Goal: Find specific page/section: Find specific page/section

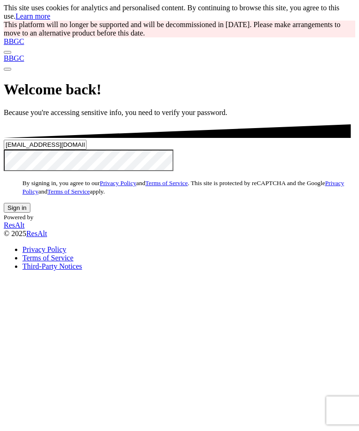
click at [30, 212] on button "Sign in" at bounding box center [17, 208] width 27 height 10
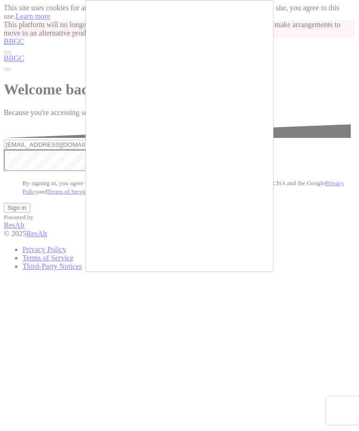
click at [248, 275] on div at bounding box center [179, 215] width 359 height 431
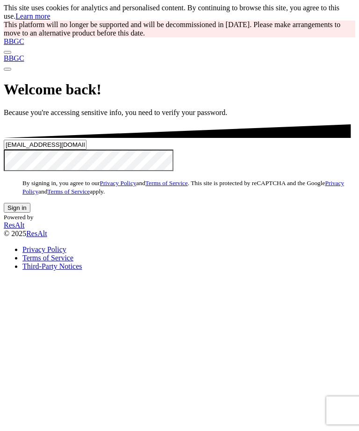
click at [30, 212] on button "Sign in" at bounding box center [17, 208] width 27 height 10
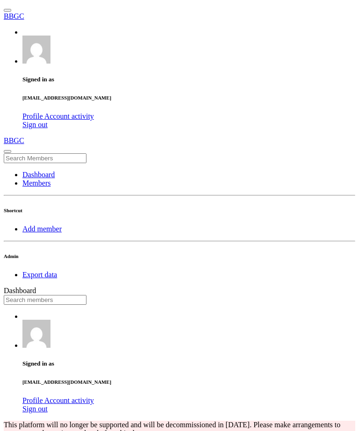
click at [86, 295] on input "text" at bounding box center [45, 300] width 83 height 10
type input "[PERSON_NAME]"
